Goal: Transaction & Acquisition: Purchase product/service

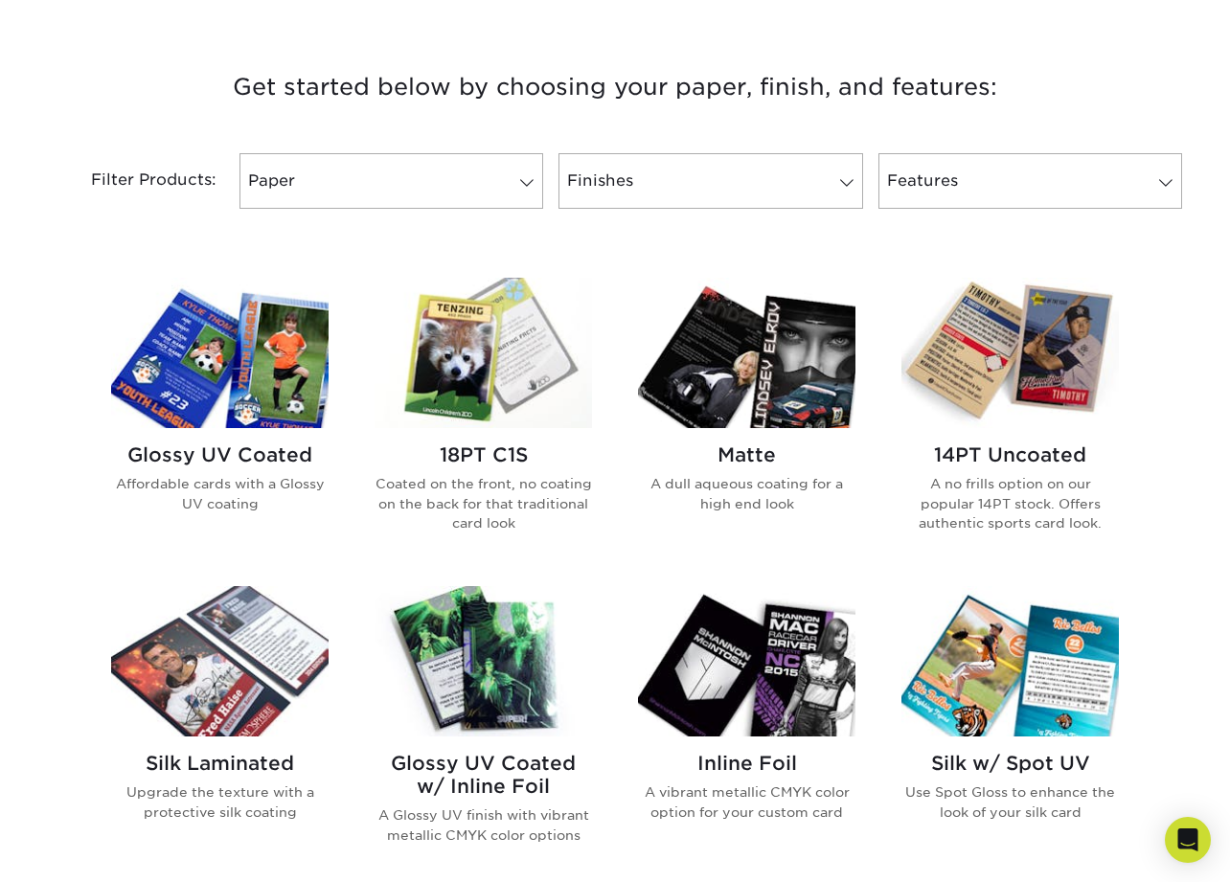
scroll to position [739, 0]
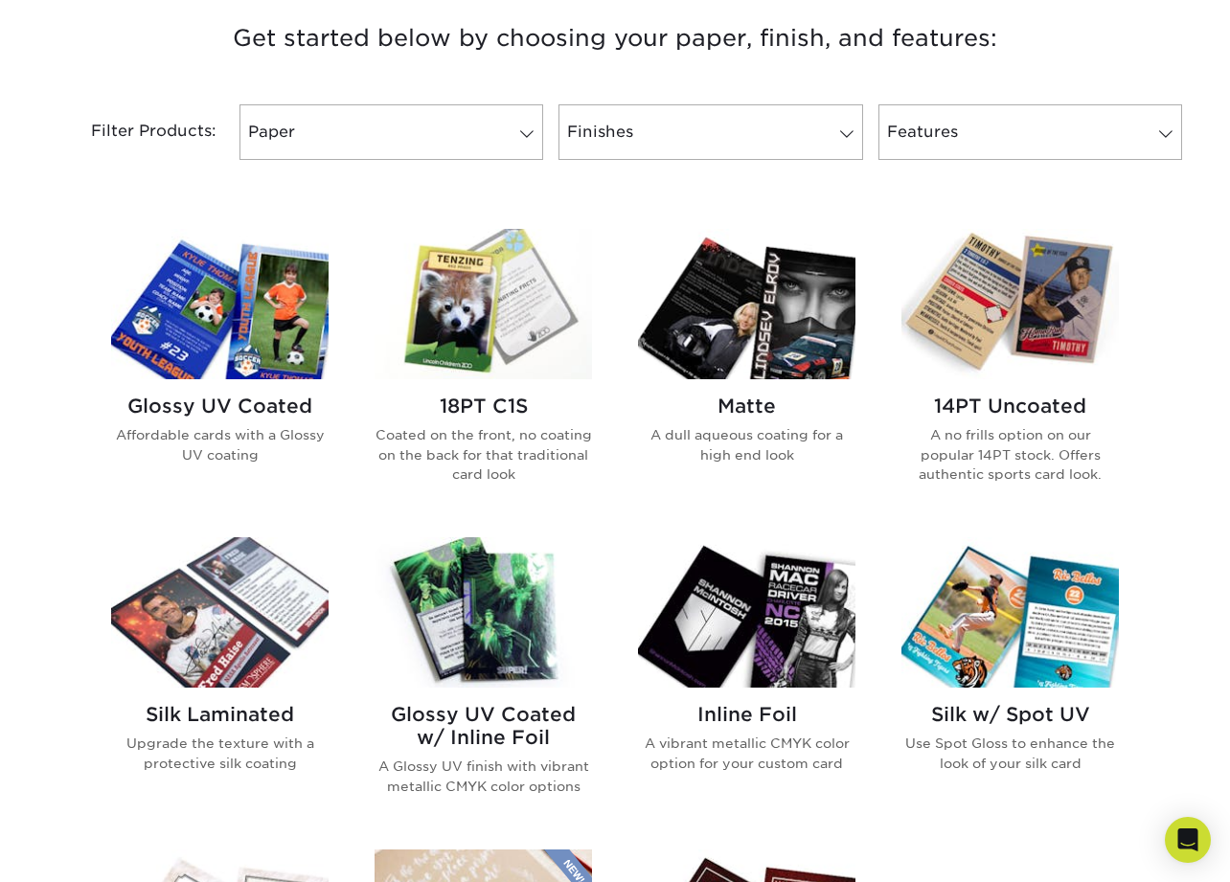
click at [780, 341] on img at bounding box center [746, 304] width 217 height 150
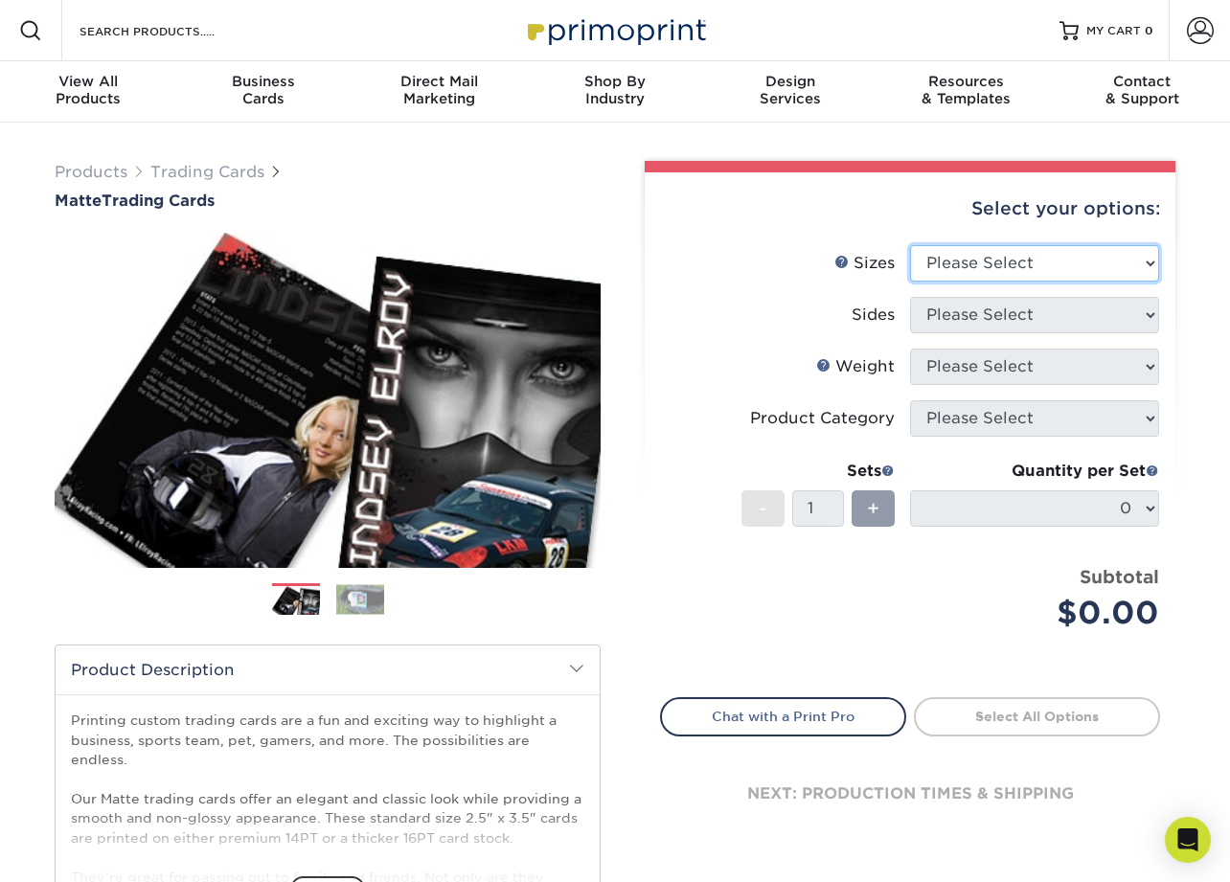
click at [1048, 258] on select "Please Select 2.5" x 3.5"" at bounding box center [1034, 263] width 249 height 36
select select "2.50x3.50"
click at [910, 245] on select "Please Select 2.5" x 3.5"" at bounding box center [1034, 263] width 249 height 36
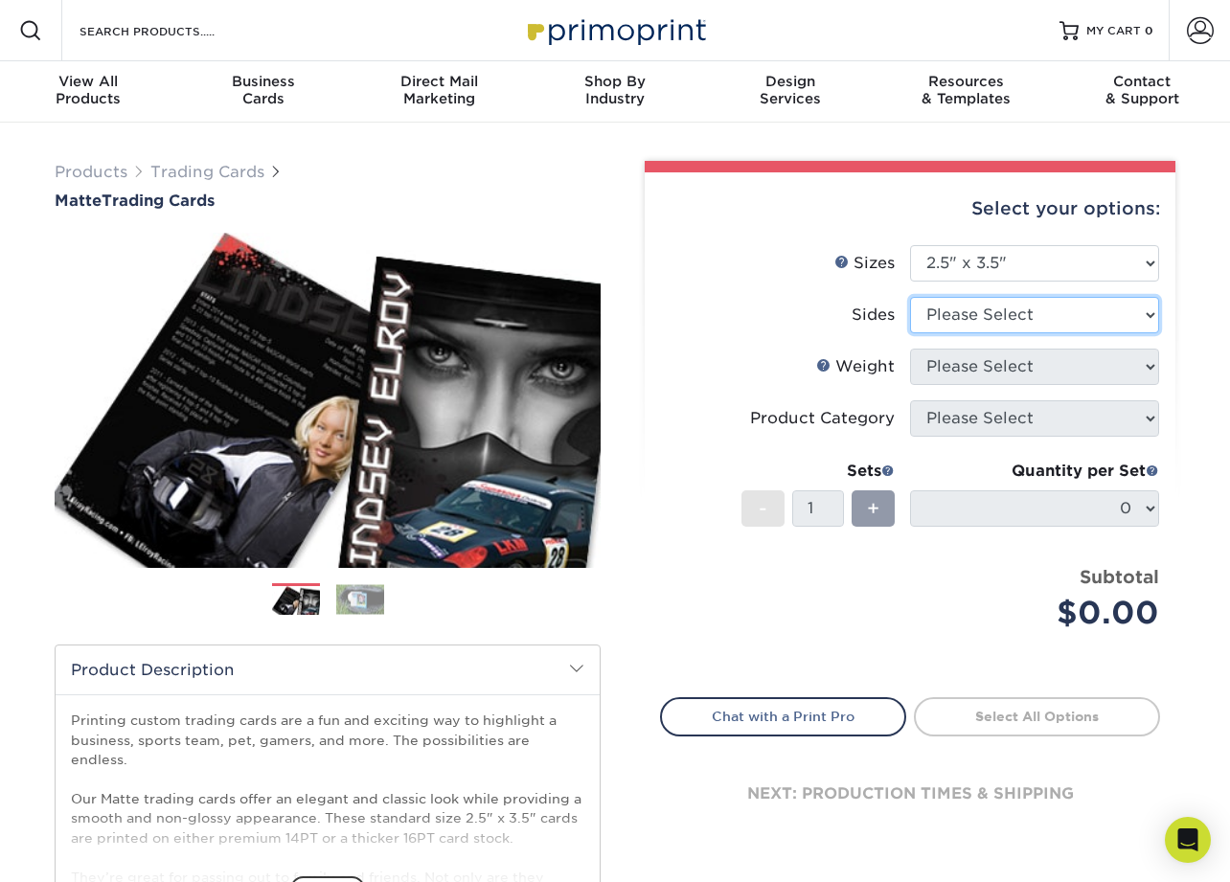
click at [1033, 308] on select "Please Select Print Both Sides Print Front Only" at bounding box center [1034, 315] width 249 height 36
select select "13abbda7-1d64-4f25-8bb2-c179b224825d"
click at [910, 297] on select "Please Select Print Both Sides Print Front Only" at bounding box center [1034, 315] width 249 height 36
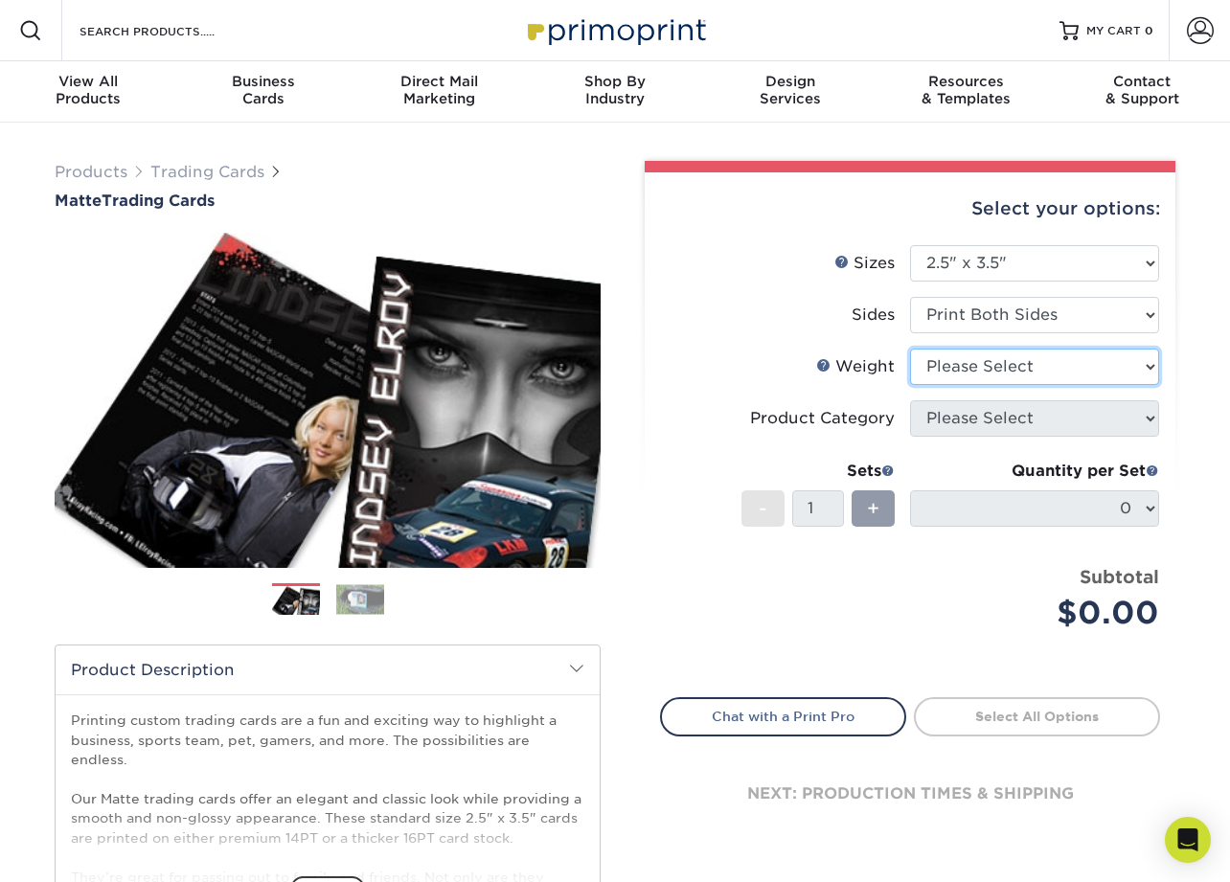
click at [1068, 370] on select "Please Select 16PT 14PT" at bounding box center [1034, 367] width 249 height 36
click at [910, 349] on select "Please Select 16PT 14PT" at bounding box center [1034, 367] width 249 height 36
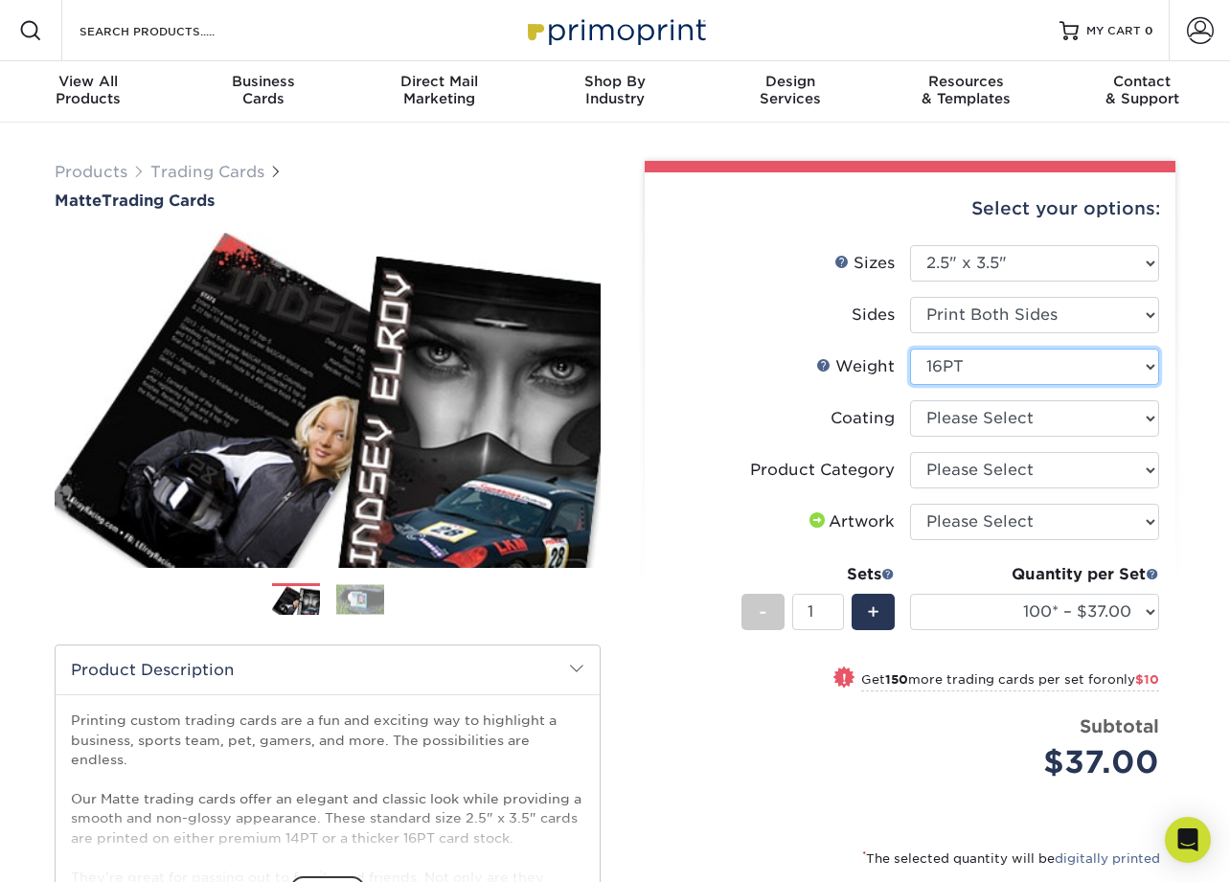
click at [1020, 367] on select "Please Select 16PT 14PT" at bounding box center [1034, 367] width 249 height 36
select select "14PT"
click at [910, 349] on select "Please Select 16PT 14PT" at bounding box center [1034, 367] width 249 height 36
click at [825, 365] on link "Weight Help" at bounding box center [823, 364] width 15 height 15
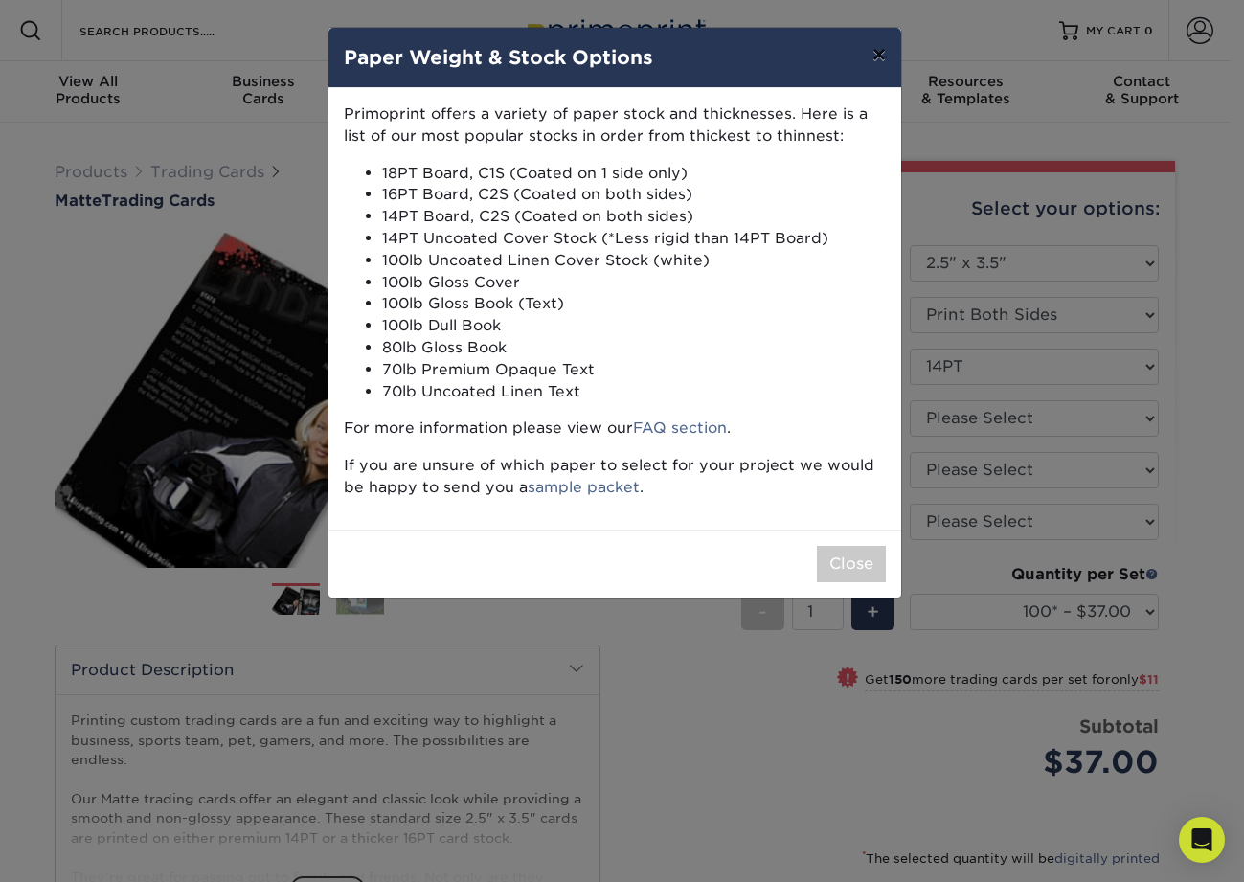
click at [876, 57] on button "×" at bounding box center [879, 55] width 44 height 54
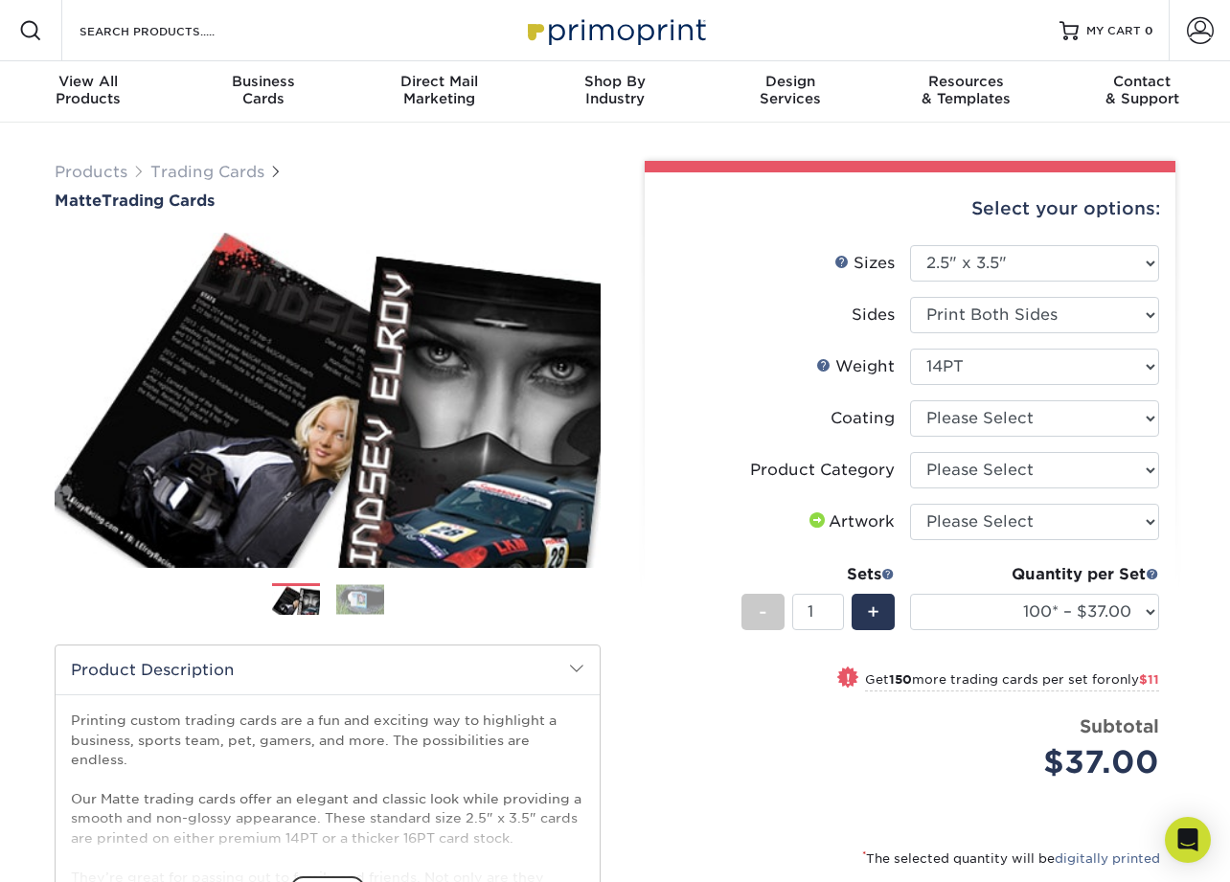
click at [1011, 388] on li "Weight Help Weight Please Select 16PT 14PT" at bounding box center [910, 375] width 498 height 52
click at [1006, 420] on select at bounding box center [1034, 418] width 249 height 36
select select "121bb7b5-3b4d-429f-bd8d-bbf80e953313"
click at [910, 400] on select at bounding box center [1034, 418] width 249 height 36
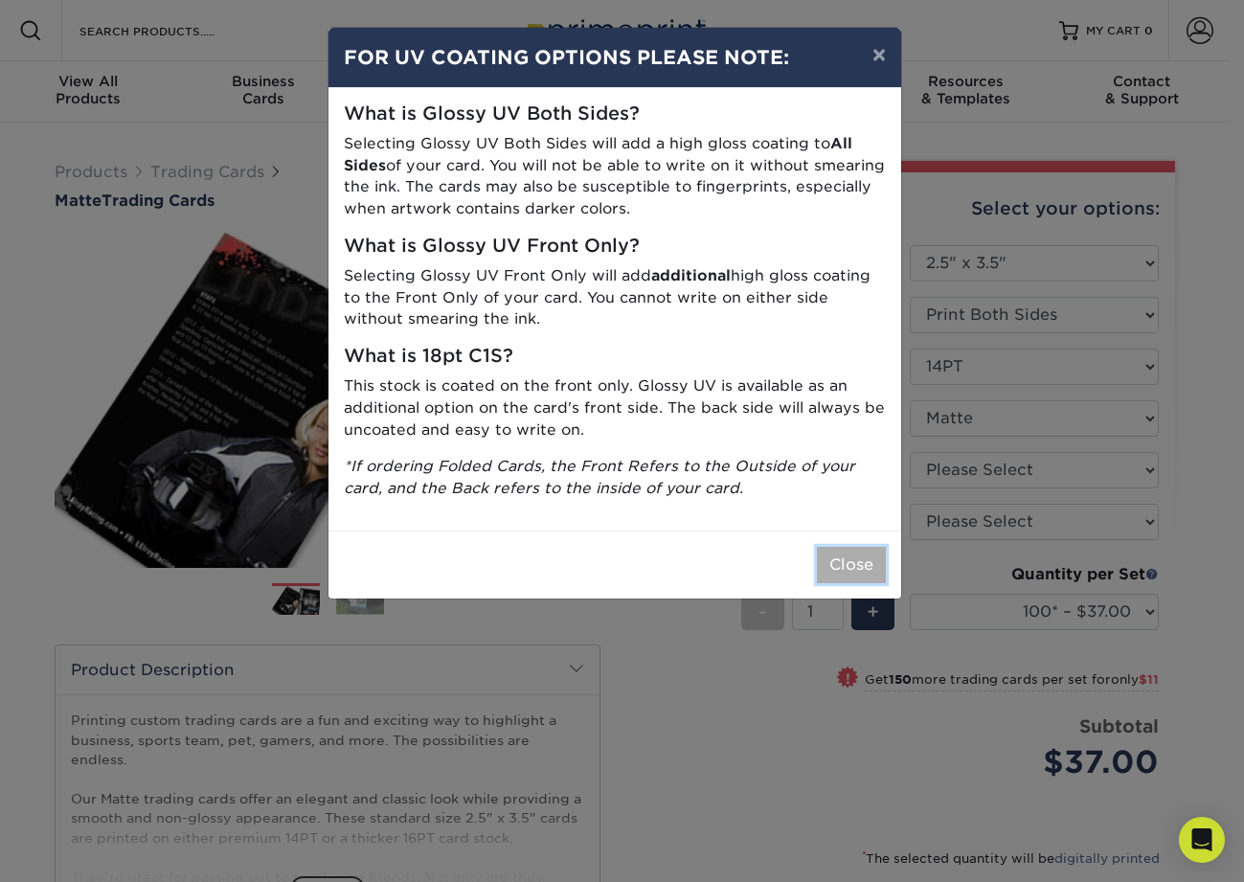
click at [852, 570] on button "Close" at bounding box center [851, 565] width 69 height 36
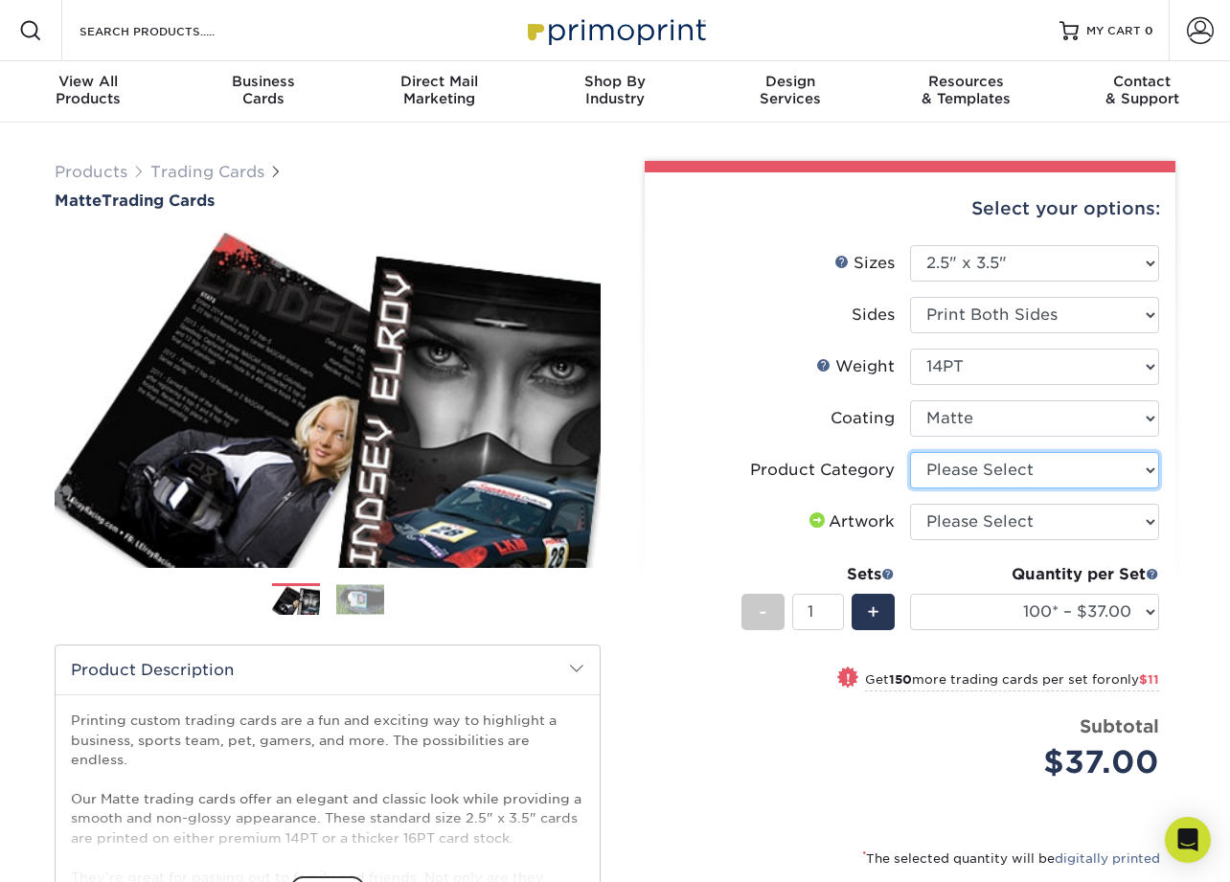
click at [1027, 466] on select "Please Select Trading Cards" at bounding box center [1034, 470] width 249 height 36
select select "c2f9bce9-36c2-409d-b101-c29d9d031e18"
click at [910, 452] on select "Please Select Trading Cards" at bounding box center [1034, 470] width 249 height 36
click at [1034, 531] on select "Please Select I will upload files I need a design - $100" at bounding box center [1034, 522] width 249 height 36
select select "upload"
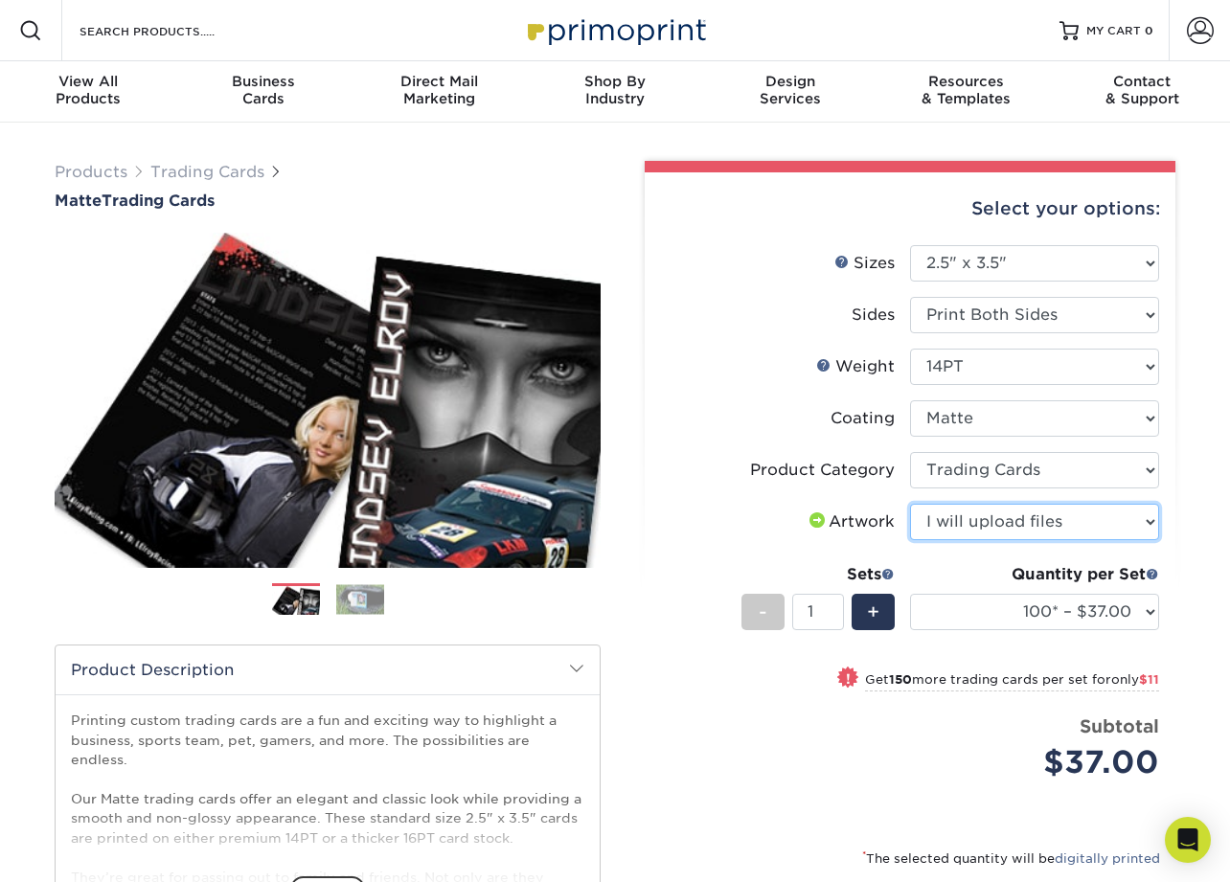
click at [910, 504] on select "Please Select I will upload files I need a design - $100" at bounding box center [1034, 522] width 249 height 36
click at [1148, 615] on select "100* – $37.00 250* – $48.00 500* – $59.00 1000 – $72.00 2500 – $144.00 5000 – $…" at bounding box center [1034, 612] width 249 height 36
click at [1147, 615] on select "100* – $37.00 250* – $48.00 500* – $59.00 1000 – $72.00 2500 – $144.00 5000 – $…" at bounding box center [1034, 612] width 249 height 36
select select "100* – $37.00"
